Goal: Information Seeking & Learning: Find specific fact

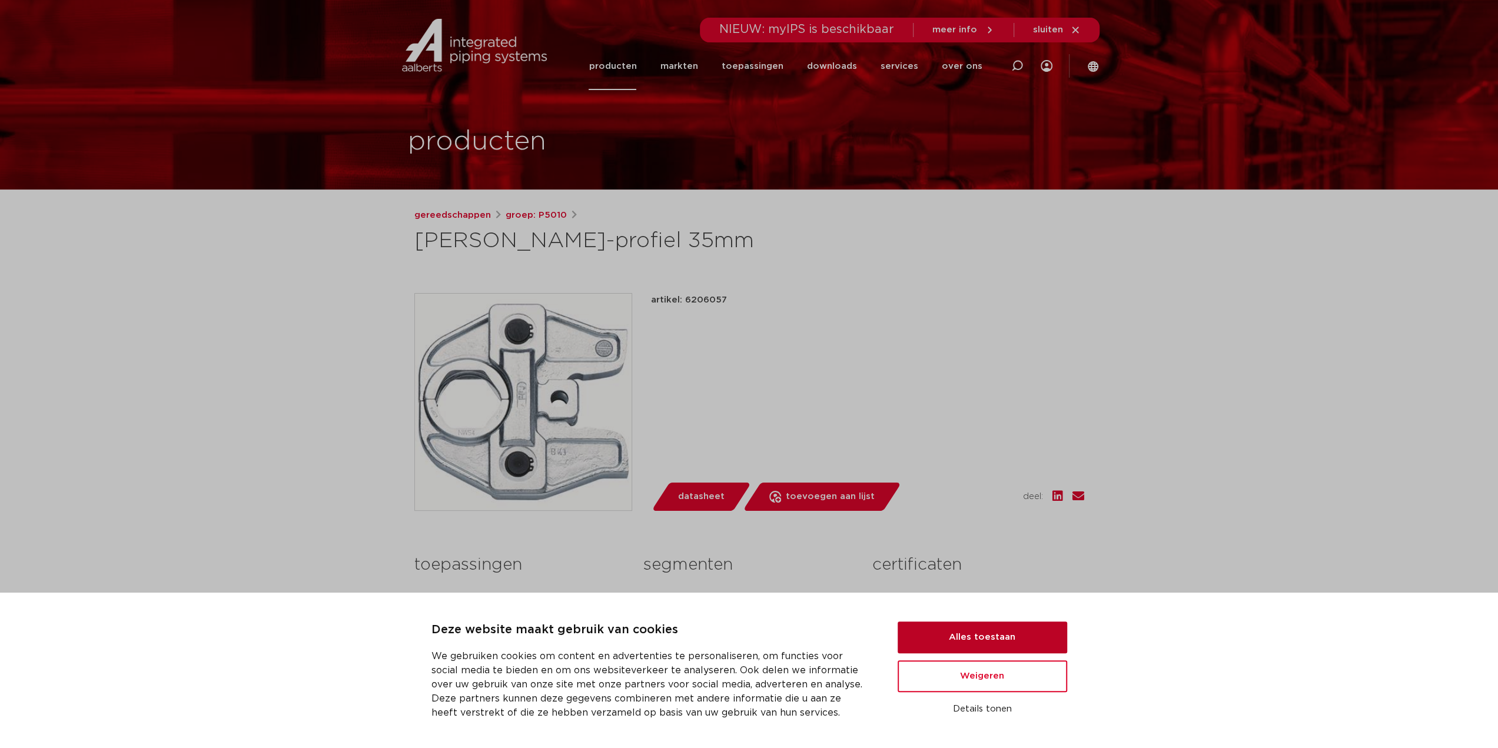
click at [951, 629] on button "Alles toestaan" at bounding box center [983, 638] width 170 height 32
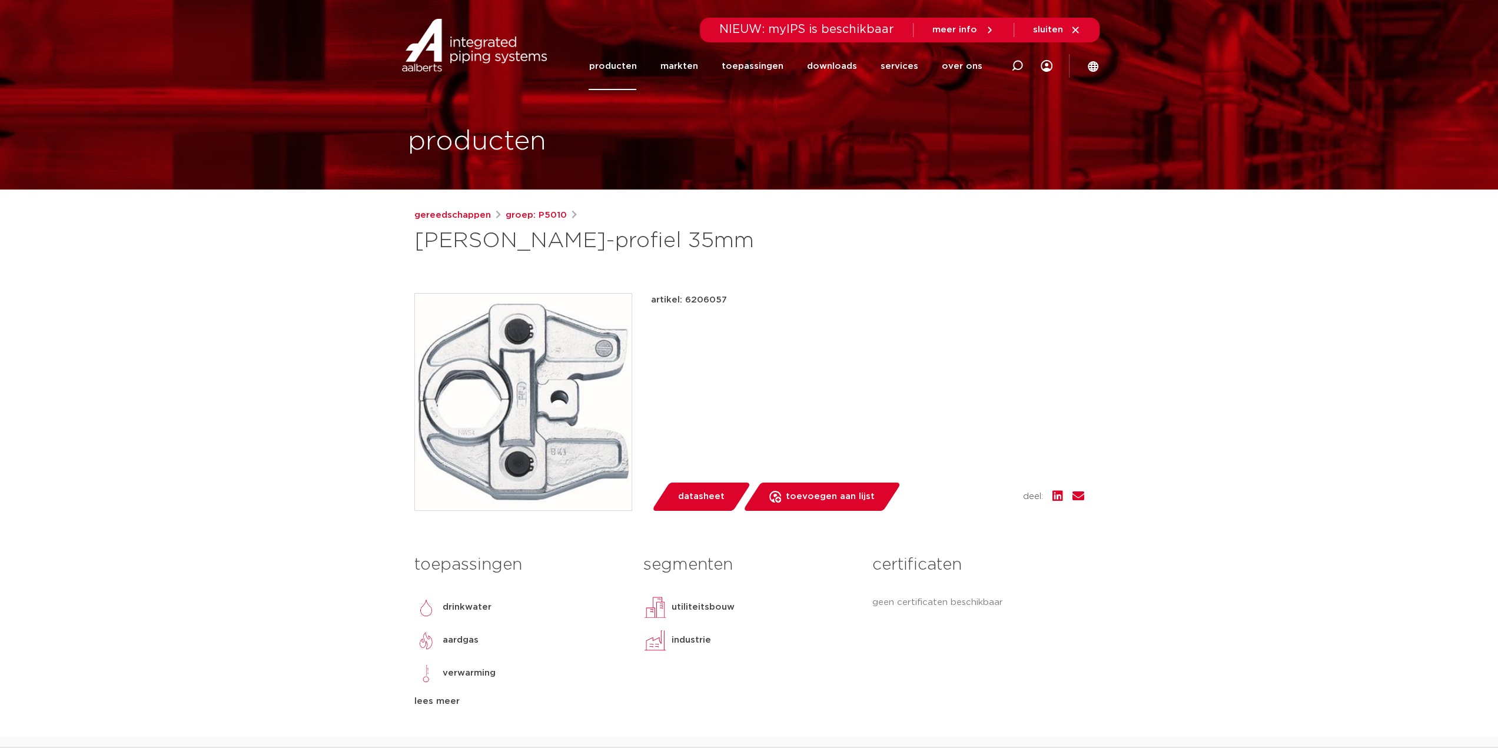
click at [700, 494] on span "datasheet" at bounding box center [701, 496] width 46 height 19
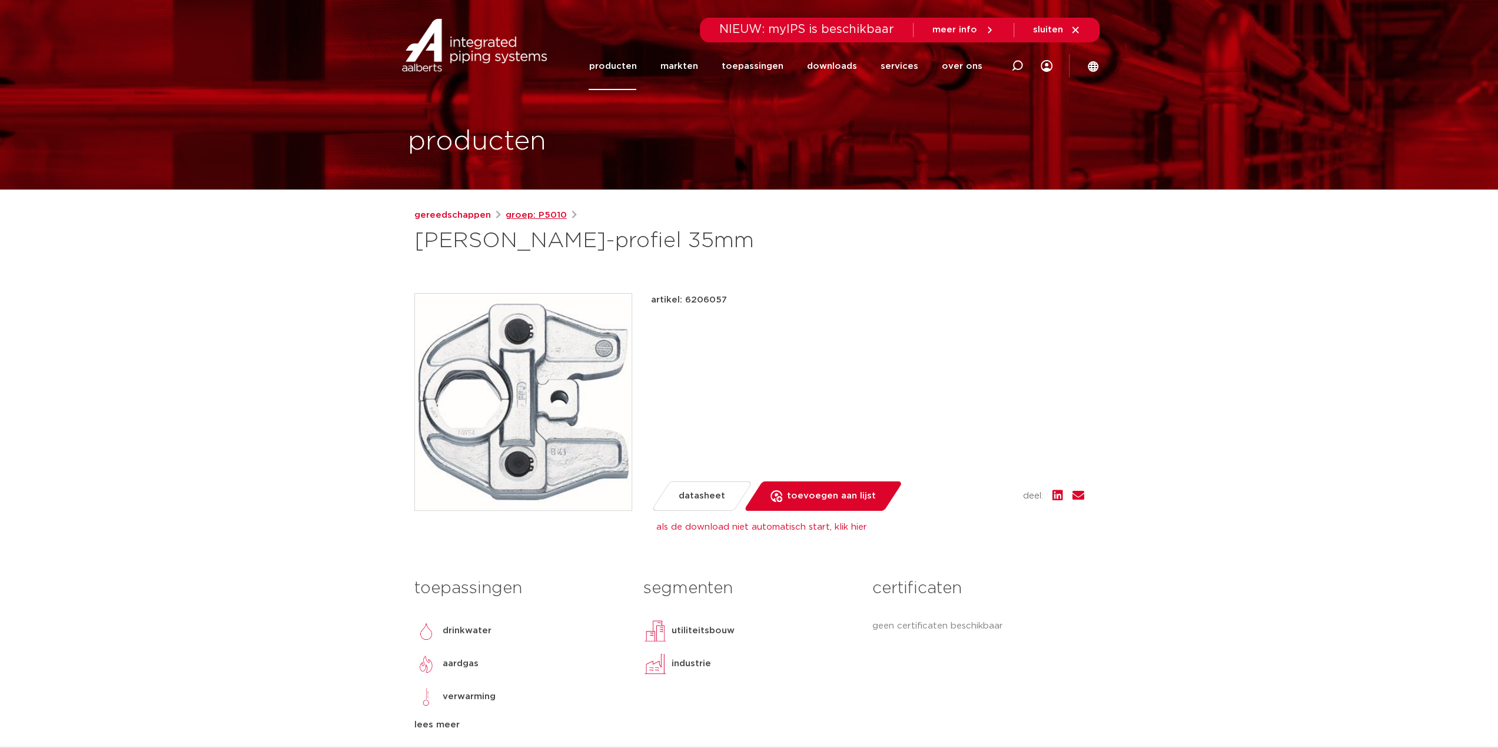
click at [525, 216] on link "groep: P5010" at bounding box center [536, 215] width 61 height 14
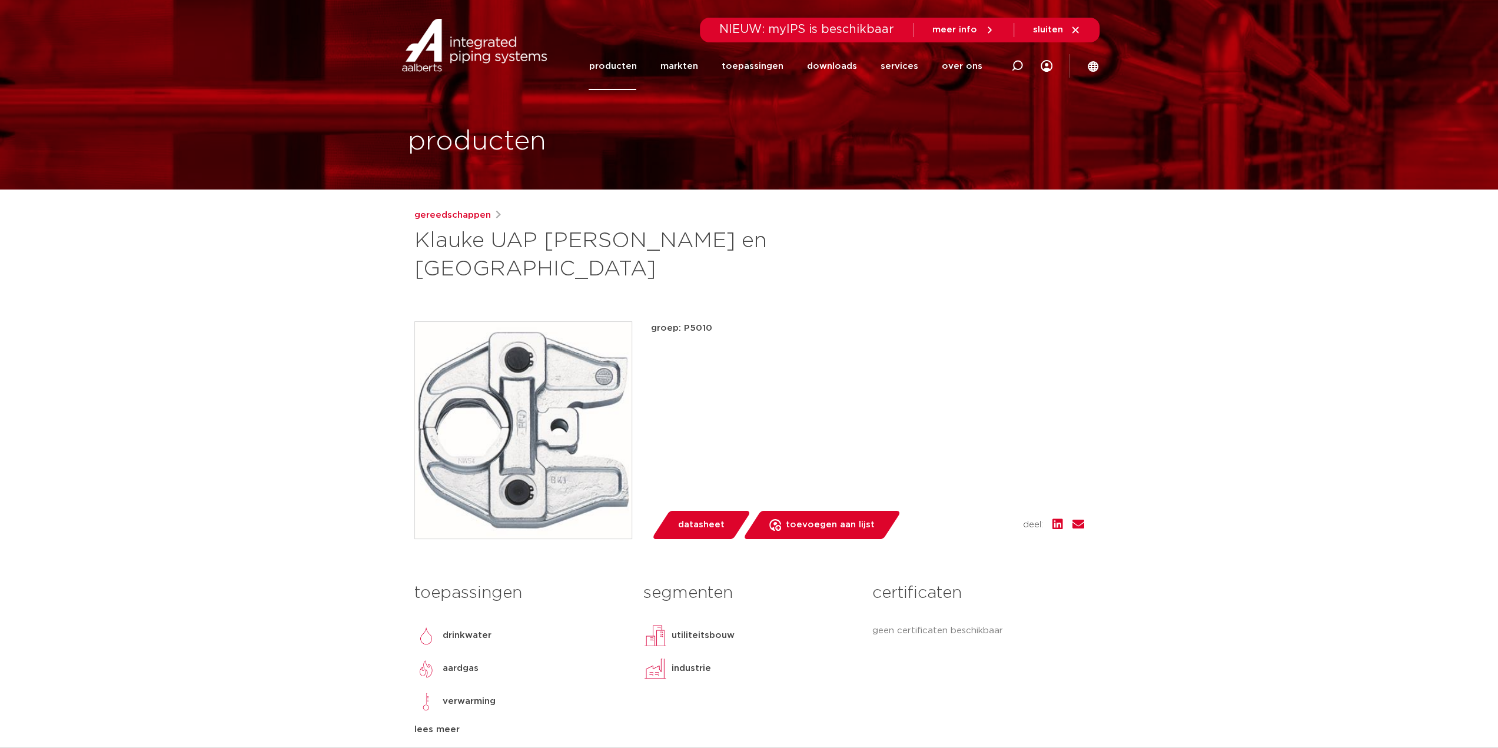
click at [481, 222] on div "gereedschappen Klauke UAP bekken en kettingen" at bounding box center [749, 245] width 670 height 75
click at [469, 216] on link "gereedschappen" at bounding box center [452, 215] width 77 height 14
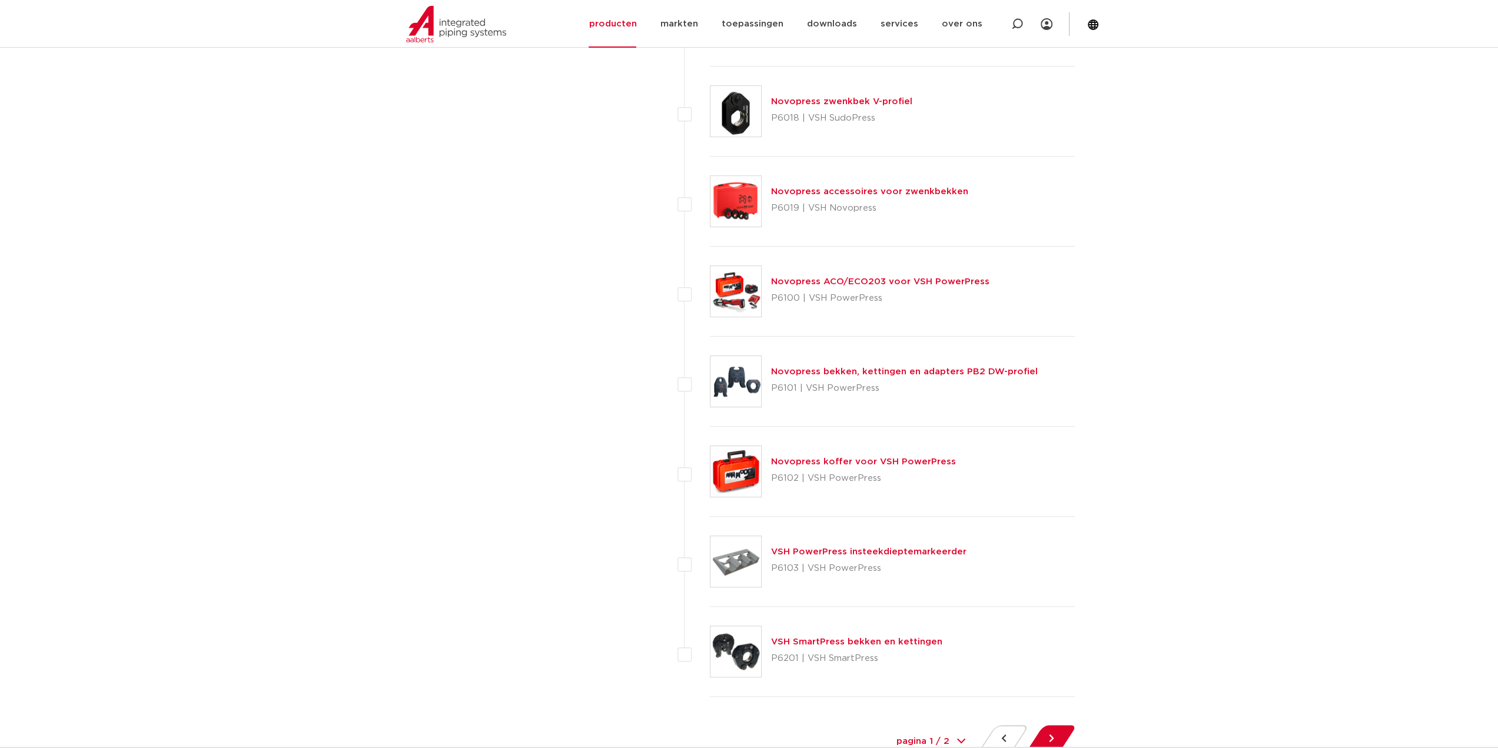
scroll to position [5003, 0]
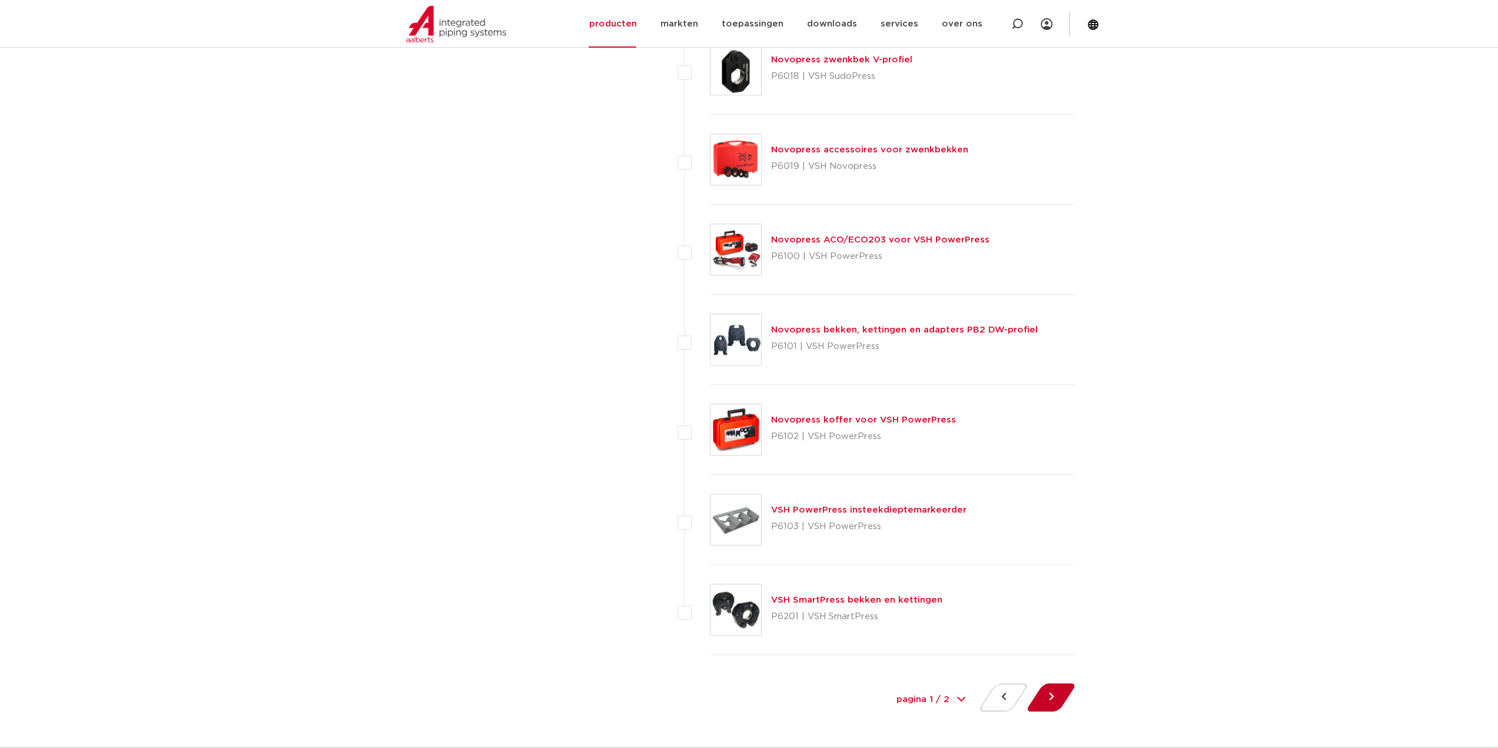
click at [1052, 685] on button at bounding box center [1051, 697] width 34 height 28
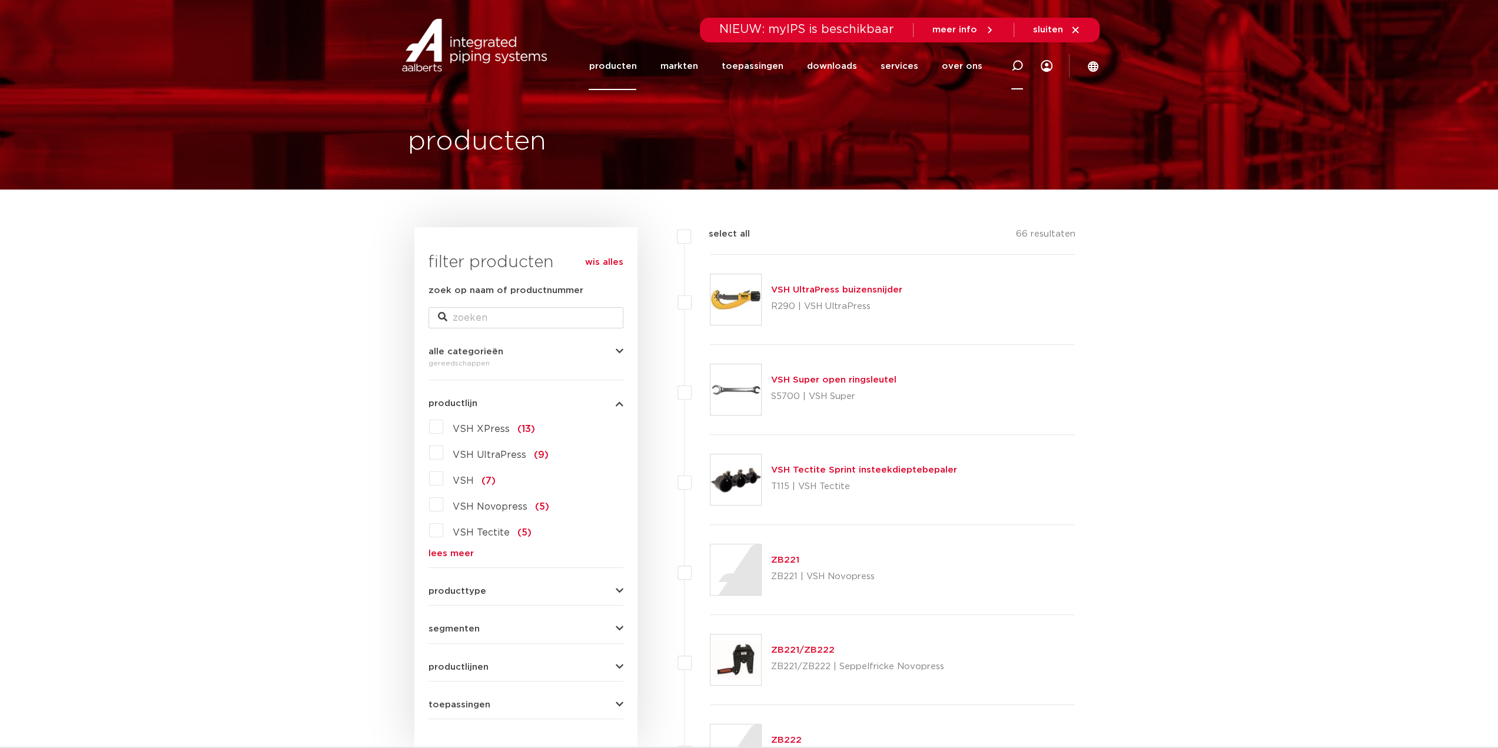
click at [1016, 58] on div at bounding box center [1017, 66] width 12 height 48
type input "ksp3"
click button "Zoeken" at bounding box center [0, 0] width 0 height 0
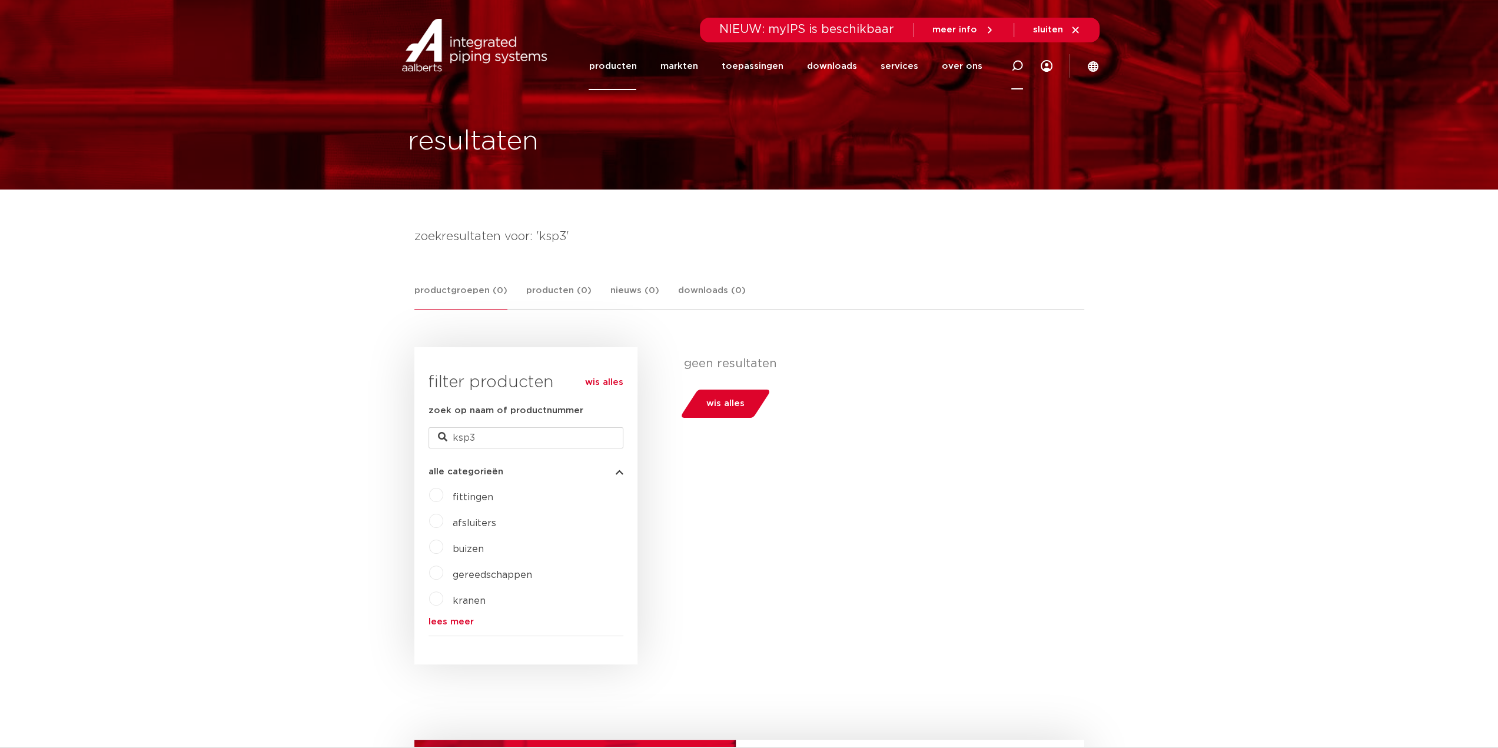
click at [1012, 60] on icon at bounding box center [1017, 66] width 12 height 12
type input "mini2"
click button "Zoeken" at bounding box center [0, 0] width 0 height 0
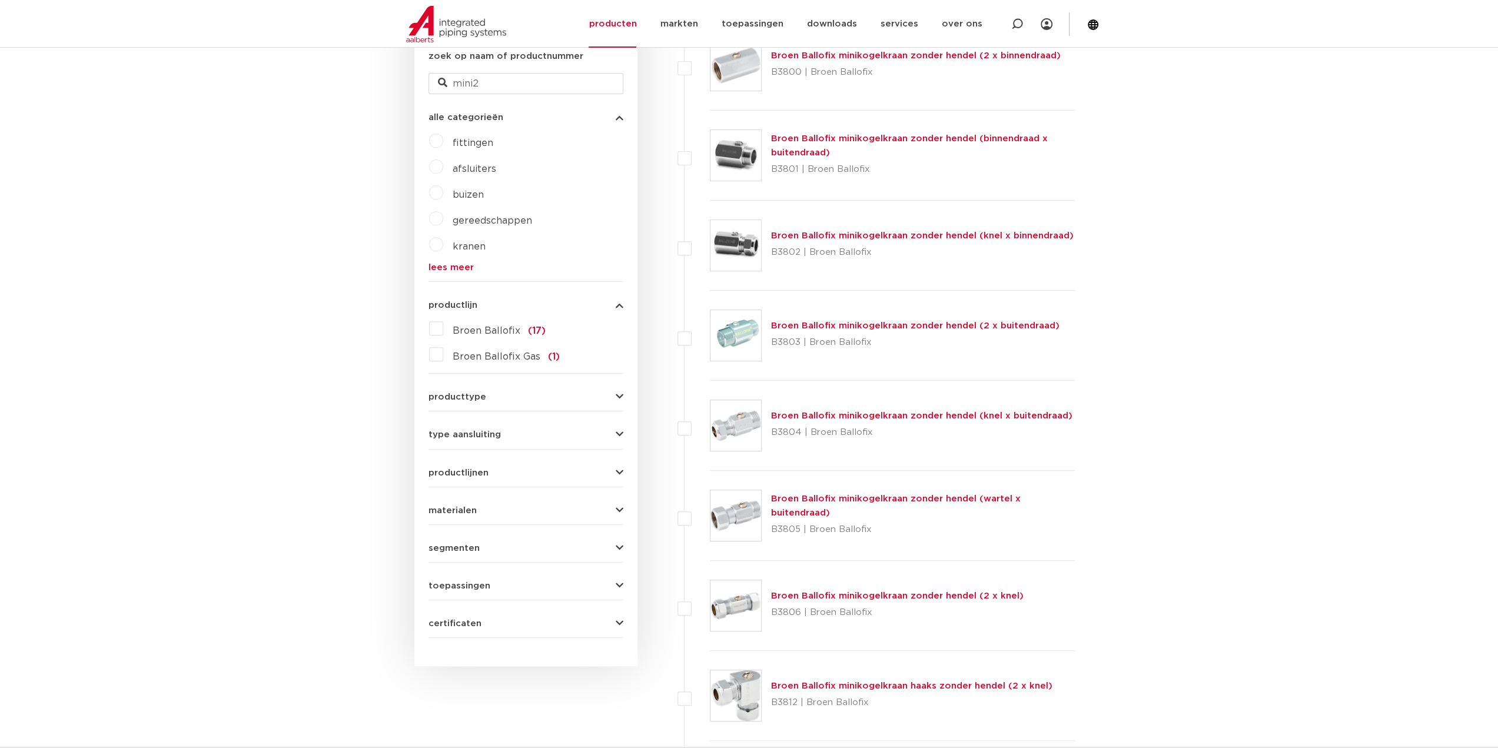
scroll to position [370, 0]
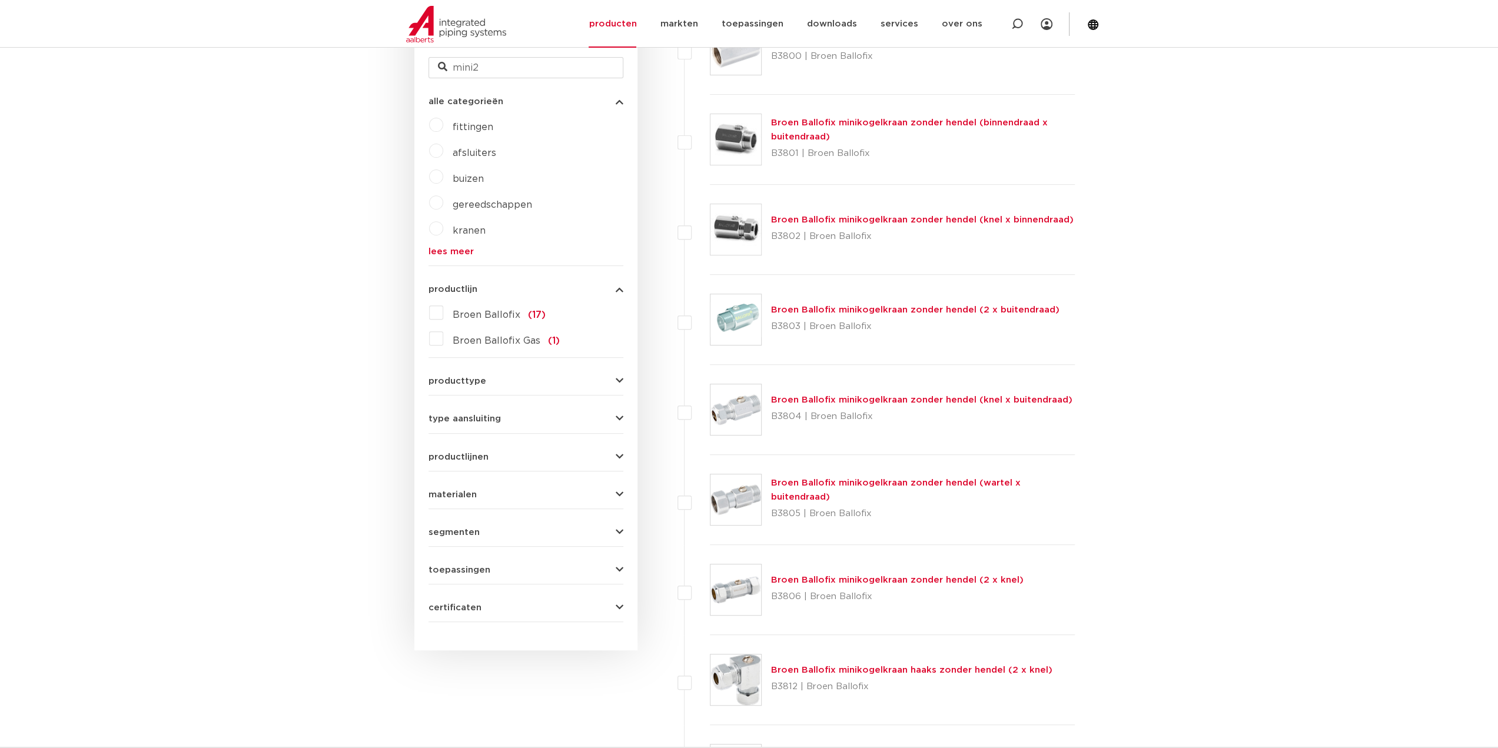
click at [443, 202] on label "gereedschappen" at bounding box center [487, 202] width 89 height 19
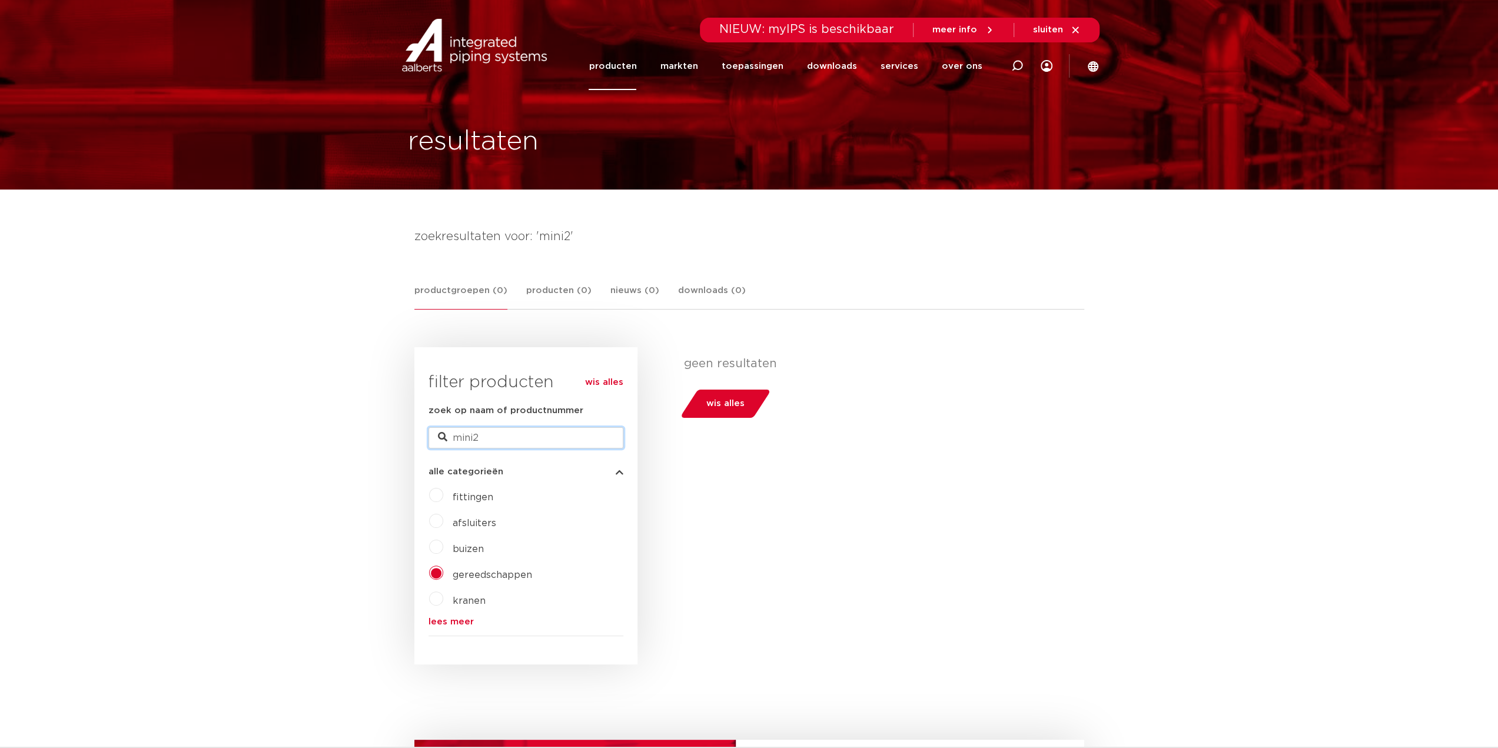
click at [471, 443] on input "mini2" at bounding box center [525, 437] width 195 height 21
type input "mini 2"
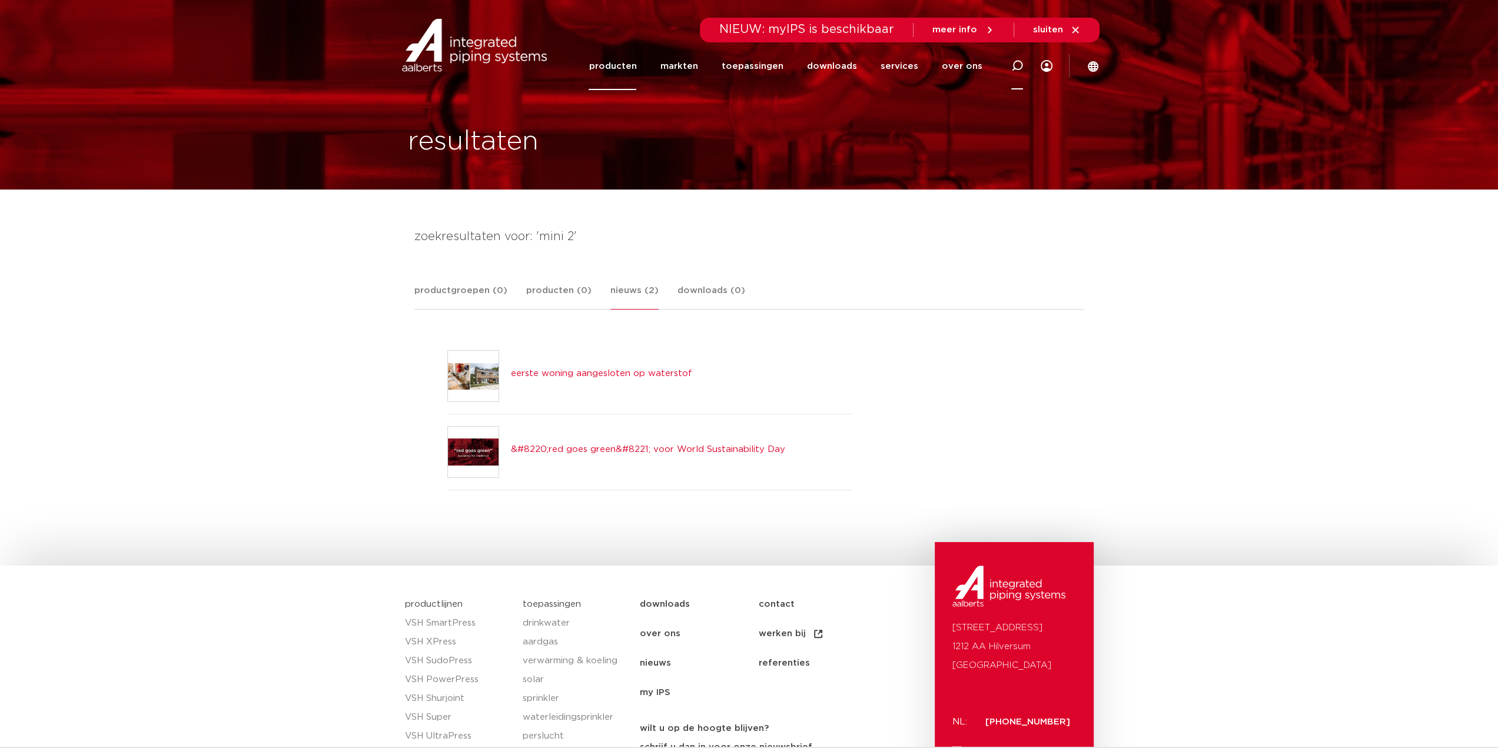
click at [1021, 58] on div at bounding box center [1017, 66] width 12 height 48
paste input "6207993"
type input "6207993"
click button "Zoeken" at bounding box center [0, 0] width 0 height 0
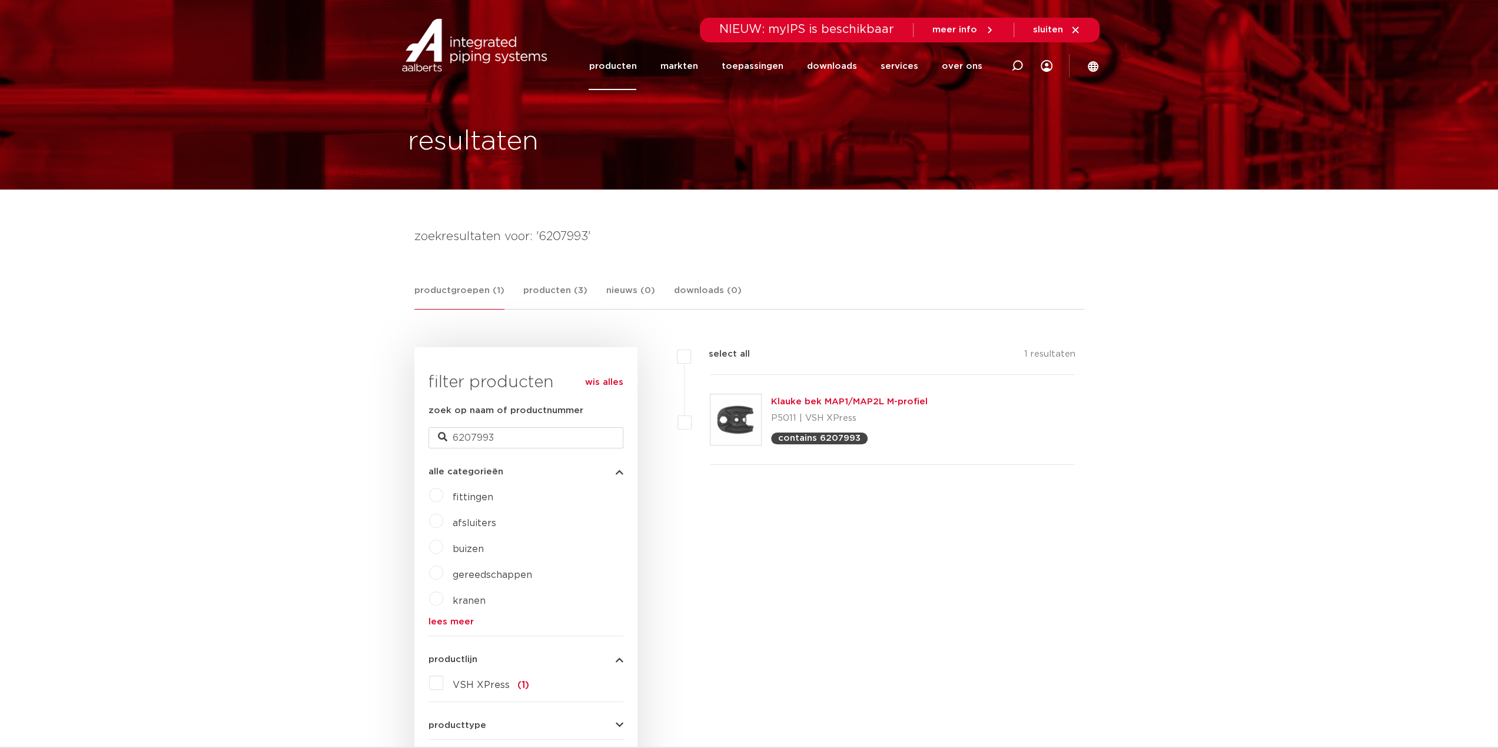
click at [896, 401] on link "Klauke bek MAP1/MAP2L M-profiel" at bounding box center [849, 401] width 157 height 9
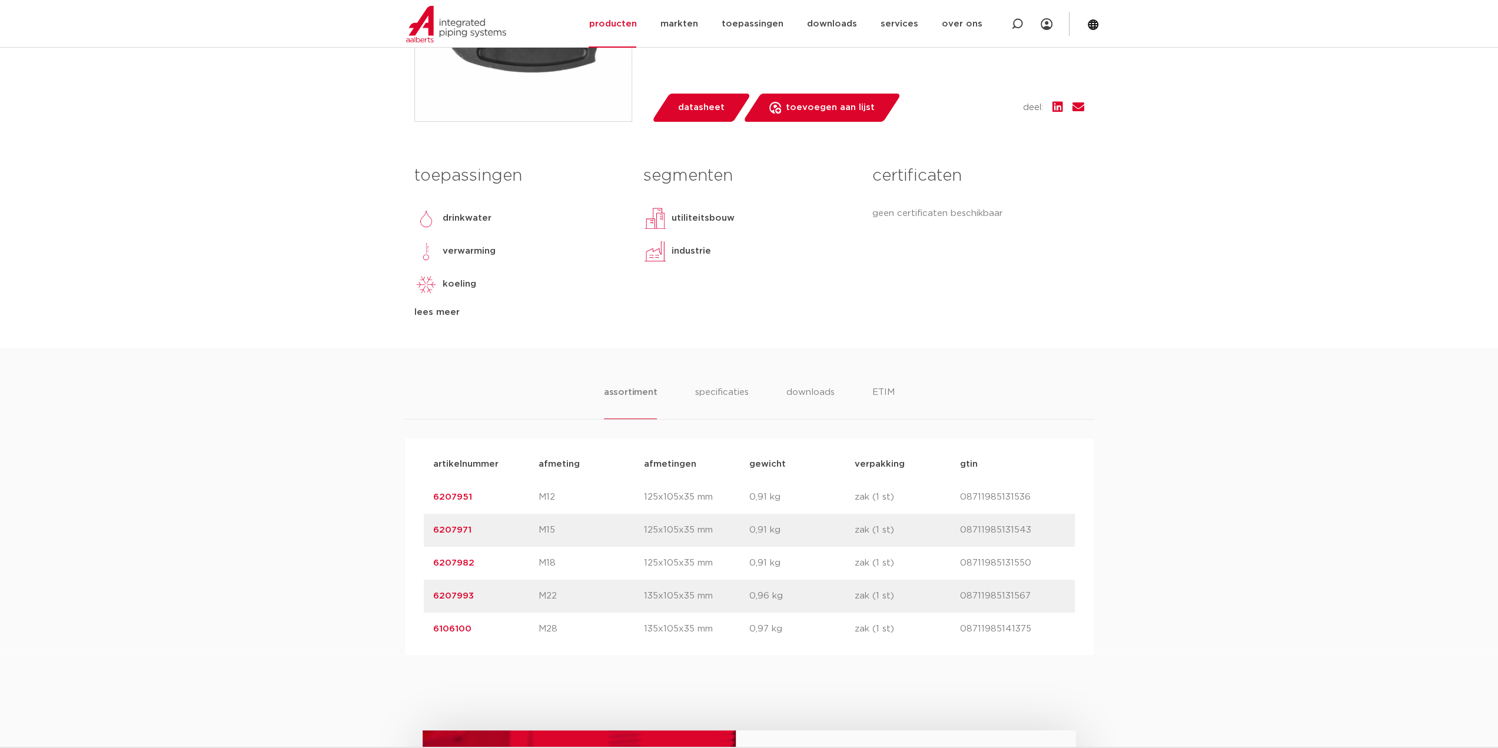
scroll to position [589, 0]
